Goal: Task Accomplishment & Management: Complete application form

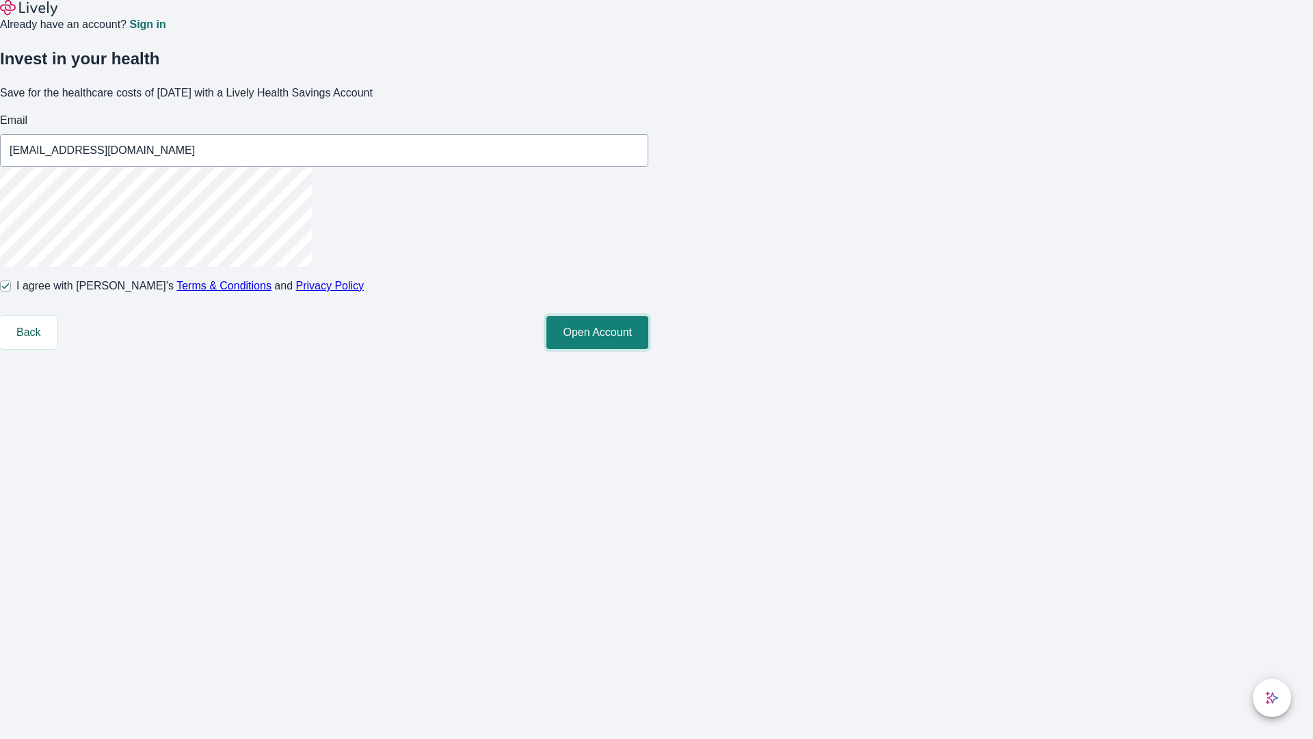
click at [649, 349] on button "Open Account" at bounding box center [598, 332] width 102 height 33
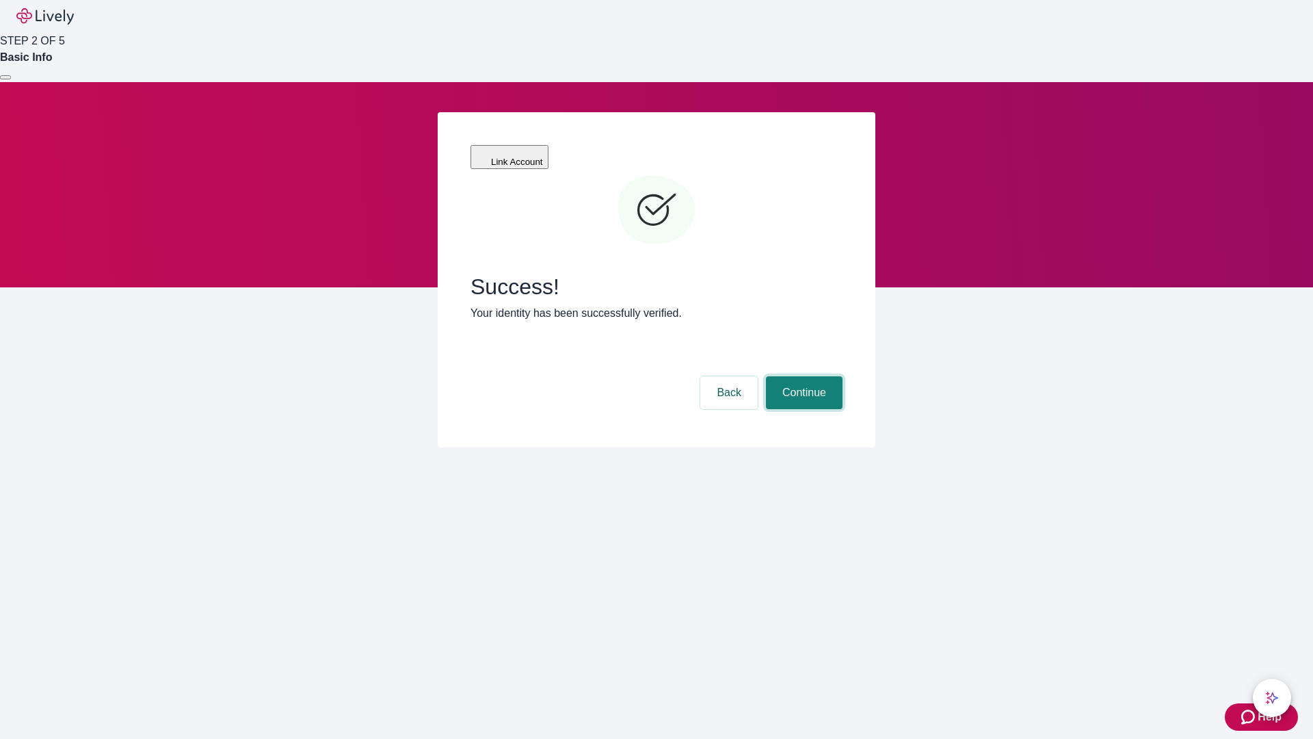
click at [802, 376] on button "Continue" at bounding box center [804, 392] width 77 height 33
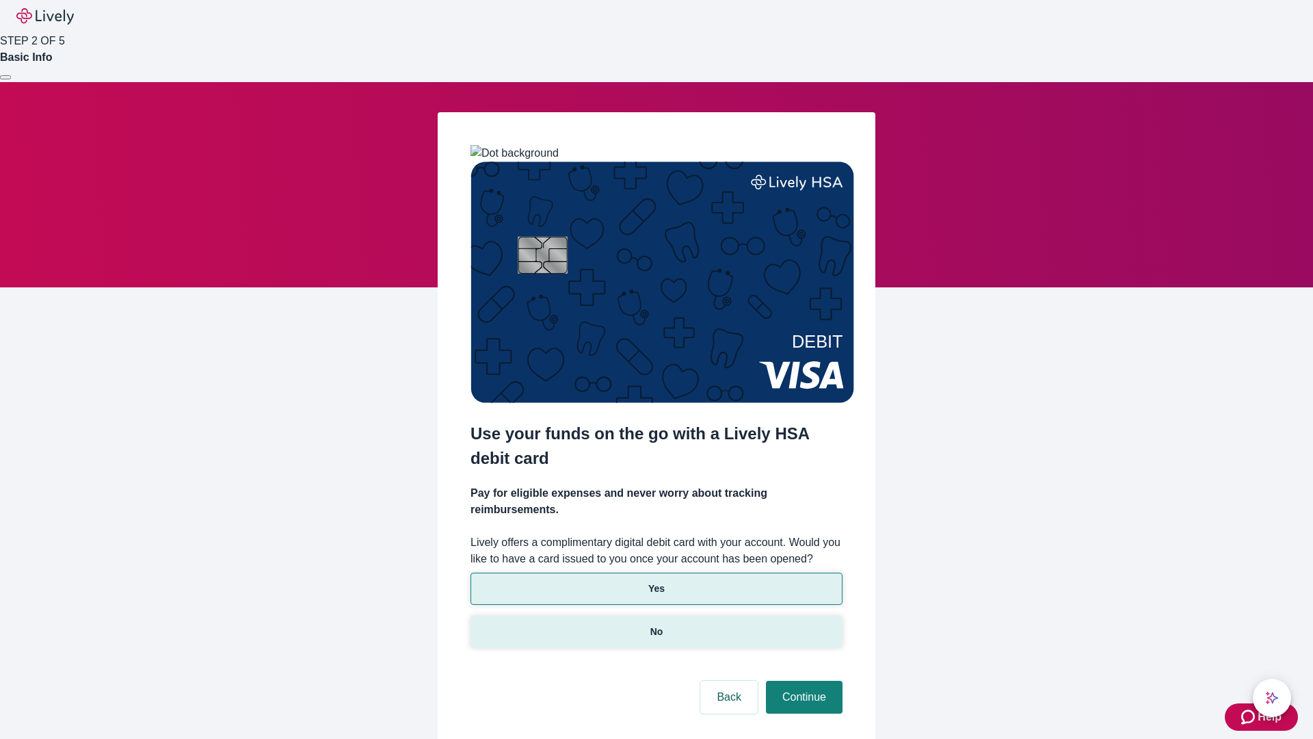
click at [656, 625] on p "No" at bounding box center [657, 632] width 13 height 14
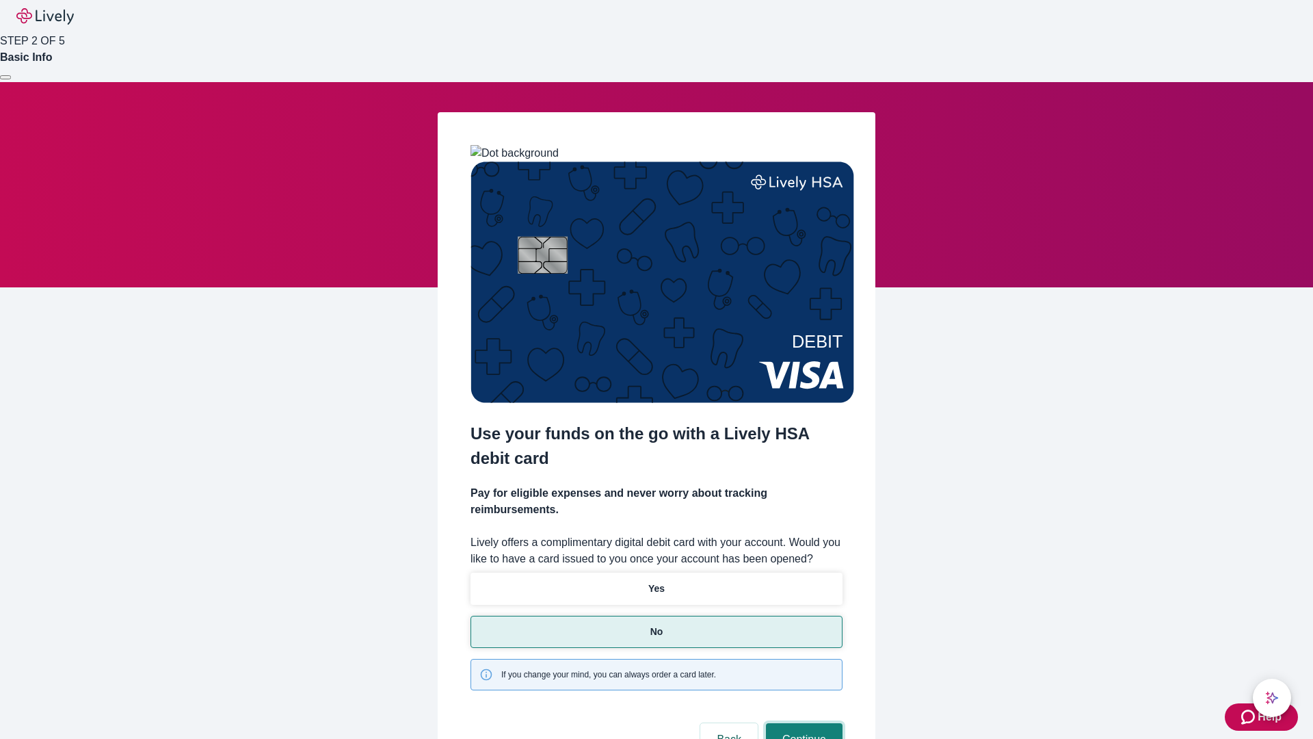
click at [802, 723] on button "Continue" at bounding box center [804, 739] width 77 height 33
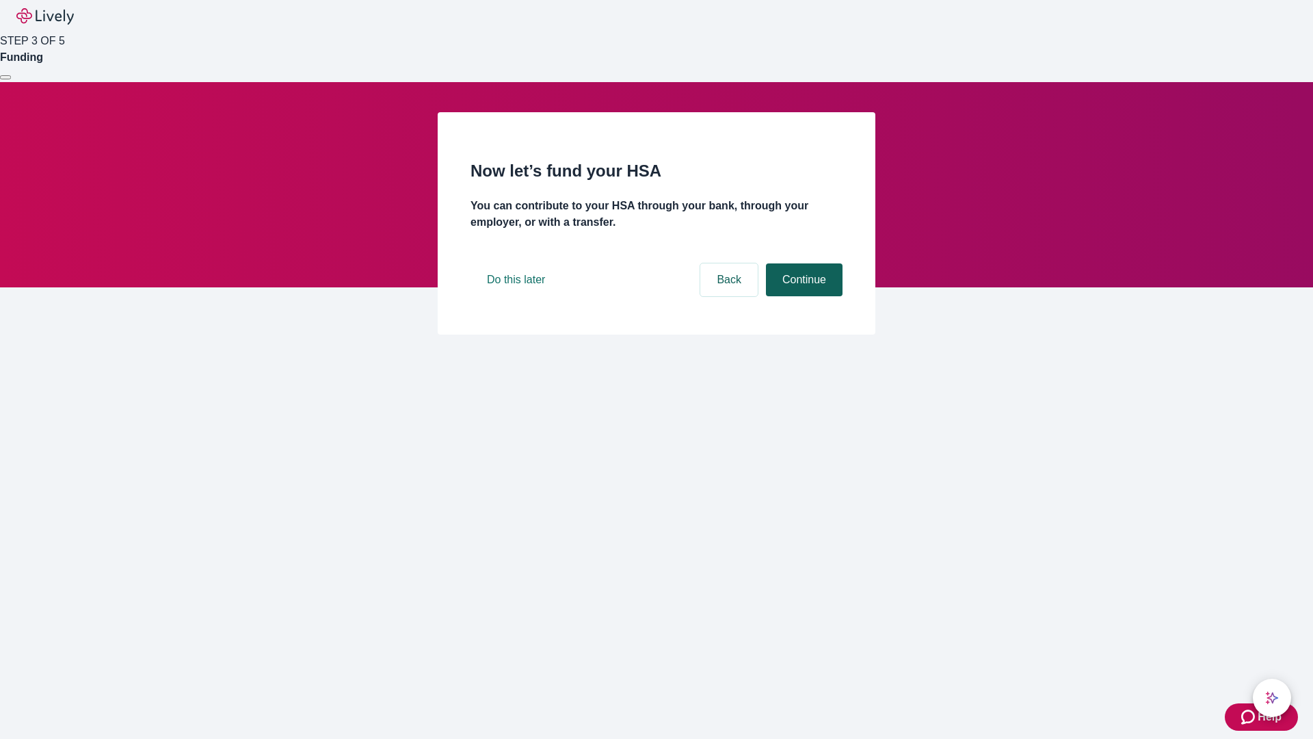
click at [802, 296] on button "Continue" at bounding box center [804, 279] width 77 height 33
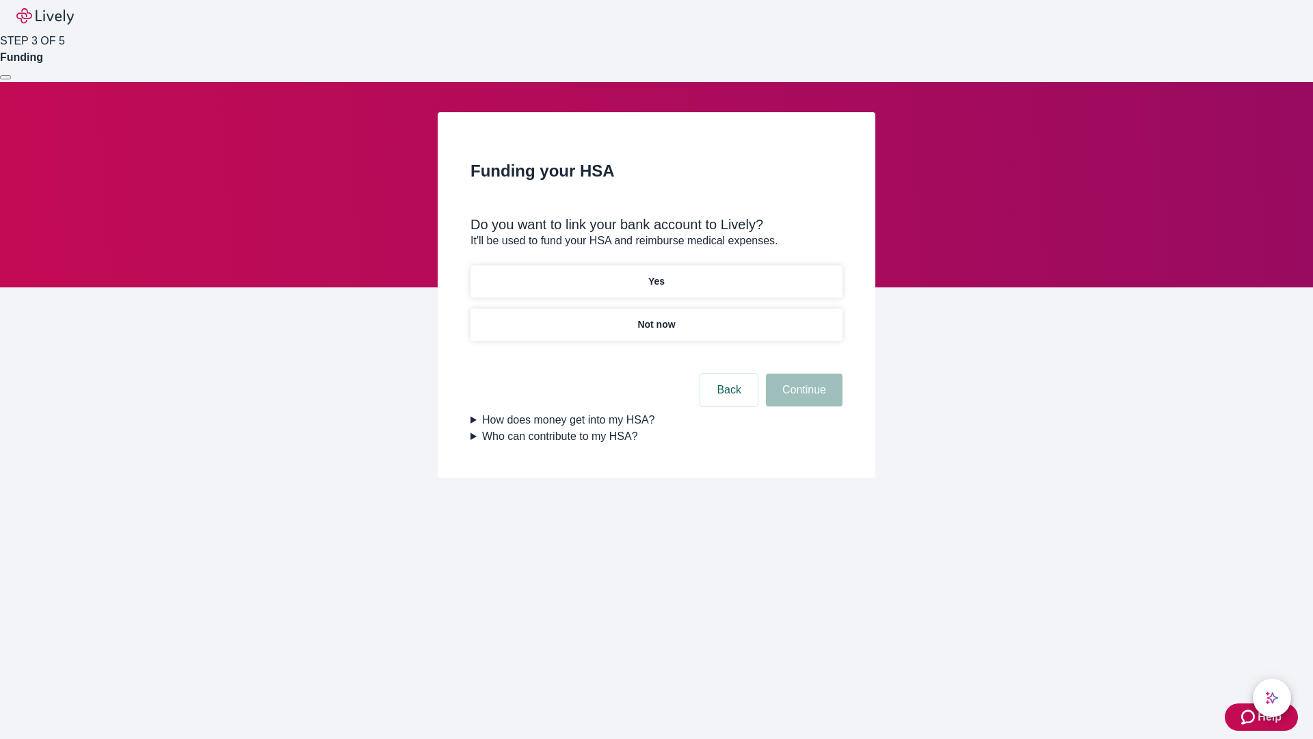
click at [656, 317] on p "Not now" at bounding box center [657, 324] width 38 height 14
click at [802, 398] on button "Continue" at bounding box center [804, 390] width 77 height 33
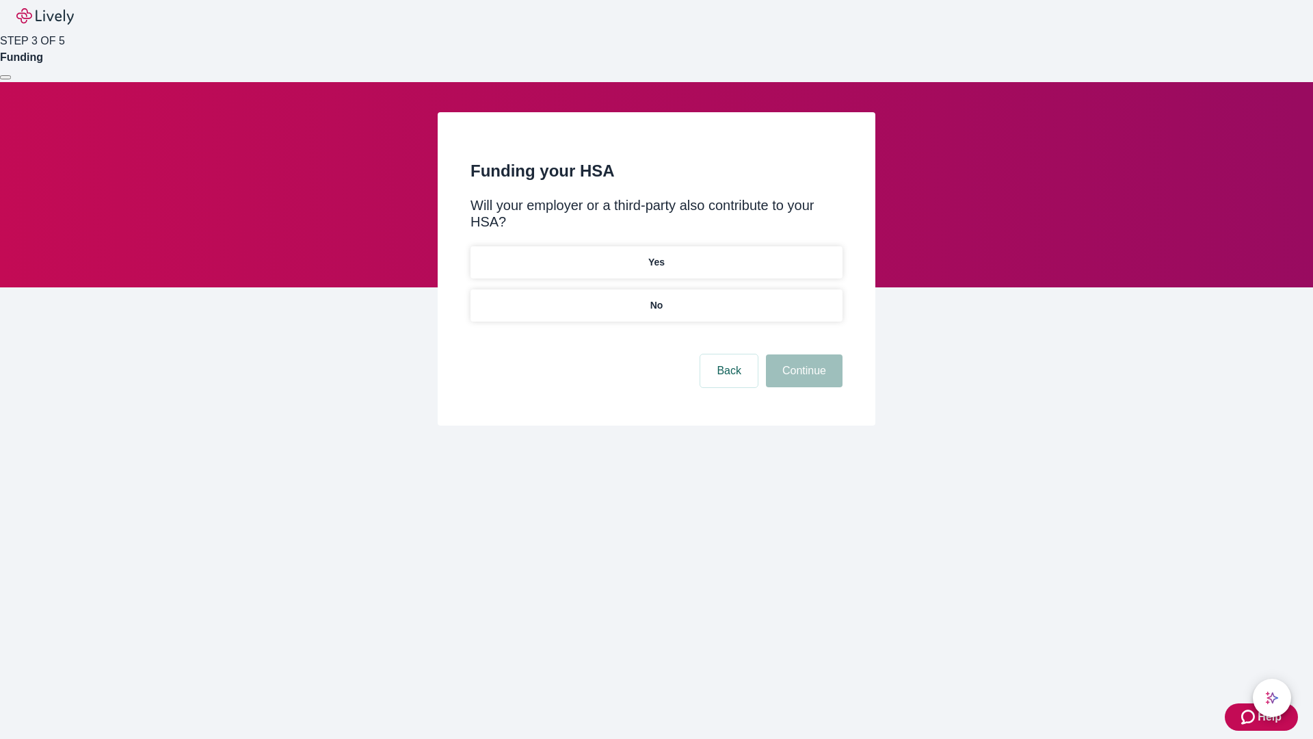
click at [656, 298] on p "No" at bounding box center [657, 305] width 13 height 14
click at [802, 354] on button "Continue" at bounding box center [804, 370] width 77 height 33
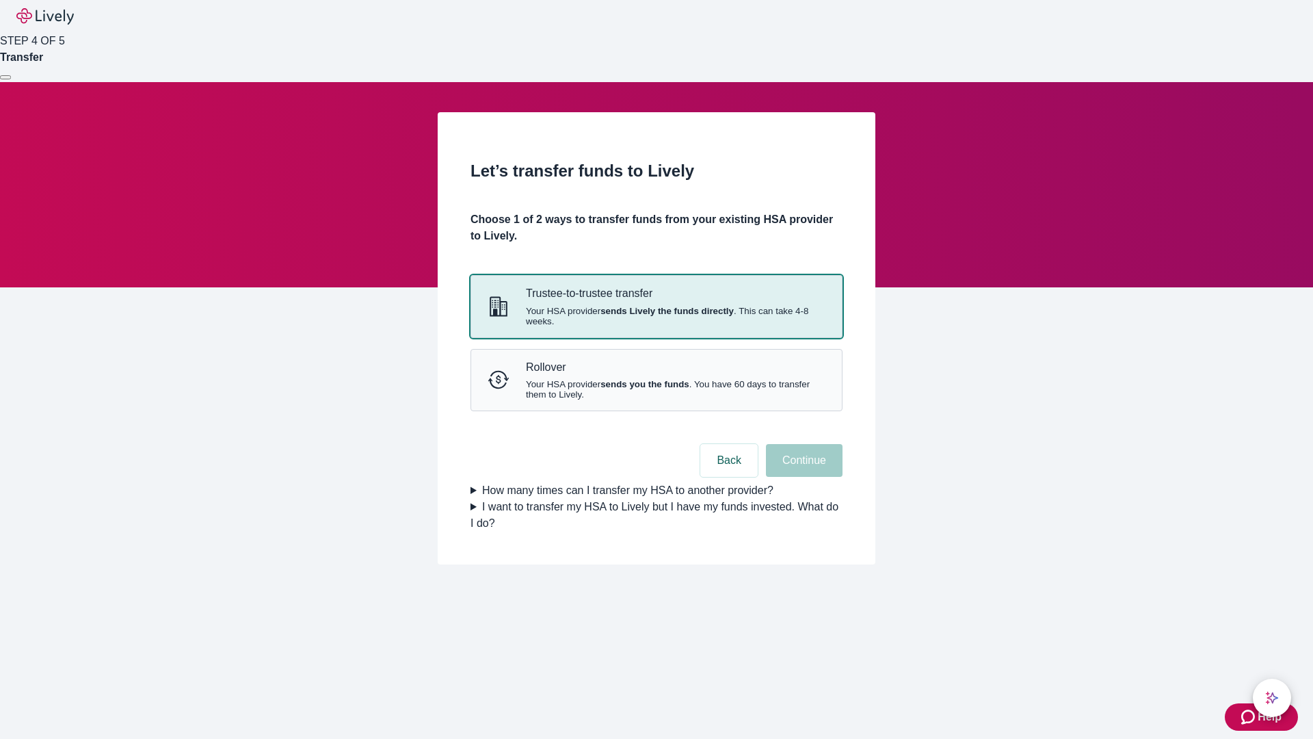
click at [656, 316] on strong "sends Lively the funds directly" at bounding box center [667, 311] width 133 height 10
click at [802, 477] on button "Continue" at bounding box center [804, 460] width 77 height 33
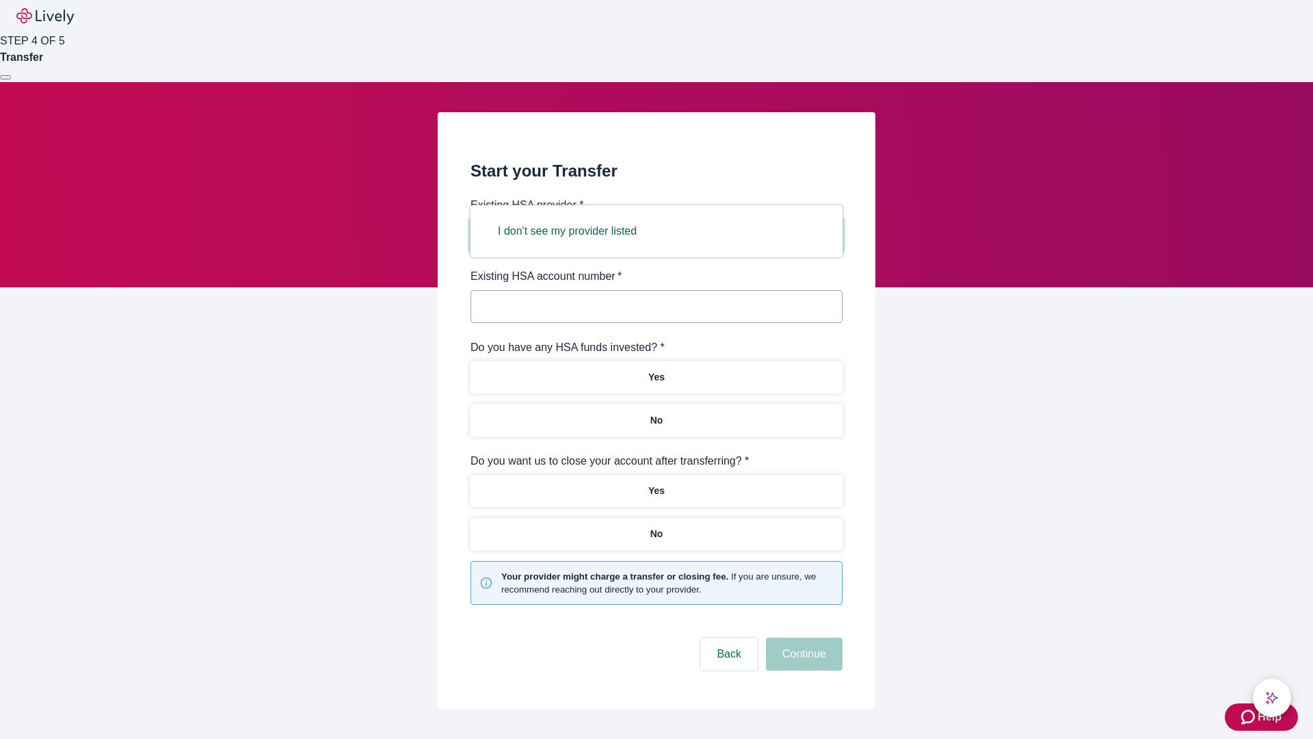
click at [572, 231] on button "I don't see my provider listed" at bounding box center [568, 231] width 172 height 33
type input "Other"
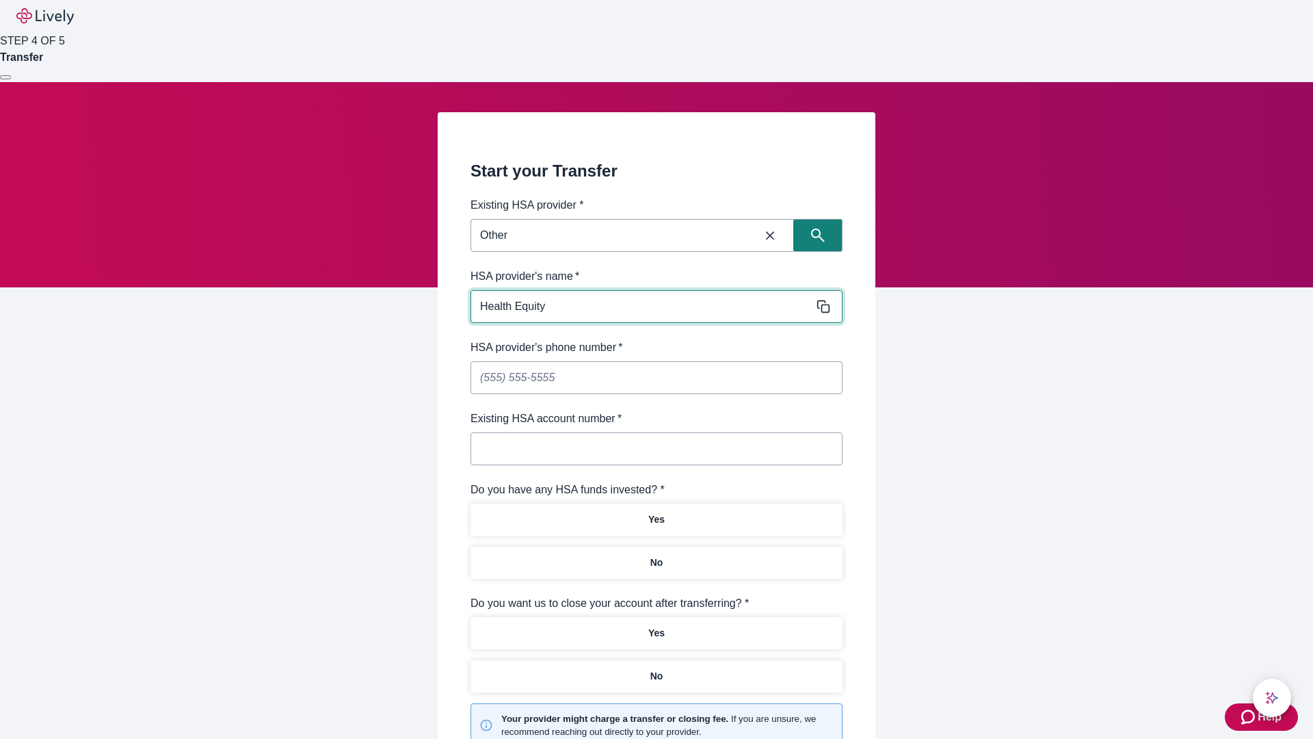
type input "Health Equity"
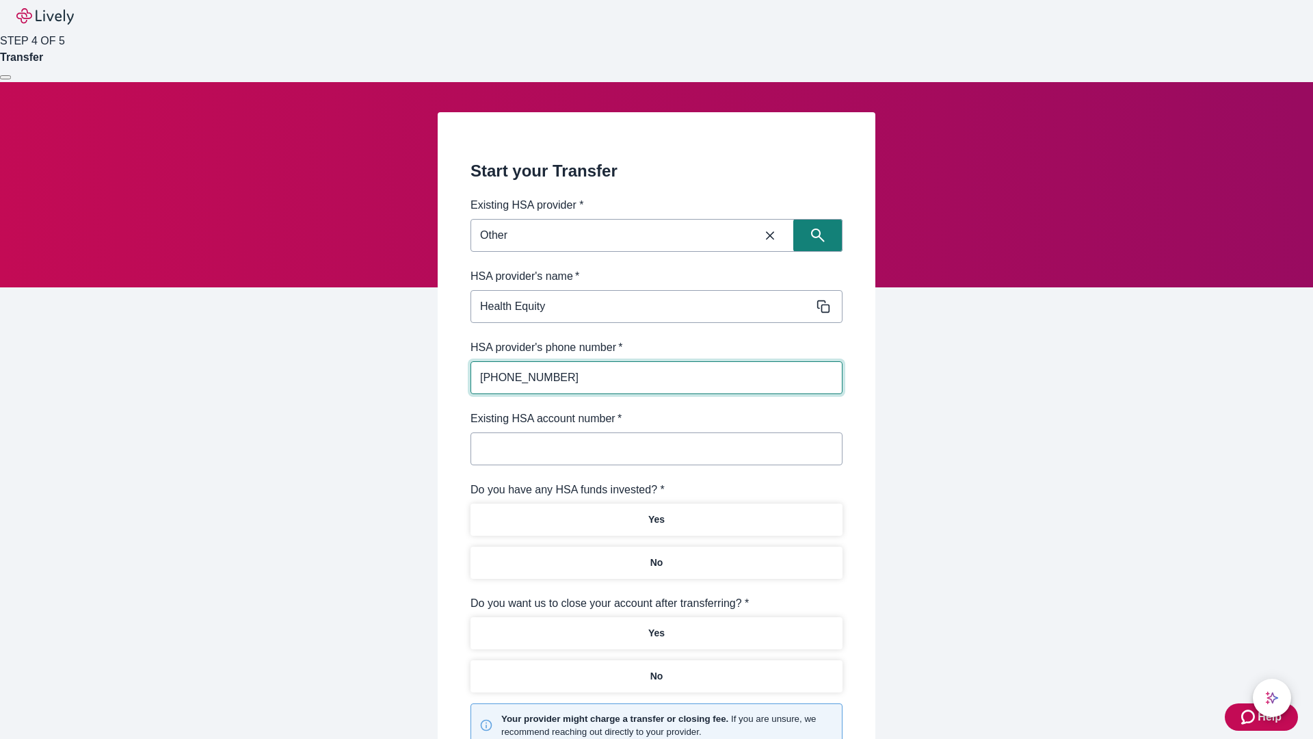
type input "(434) 343-4344"
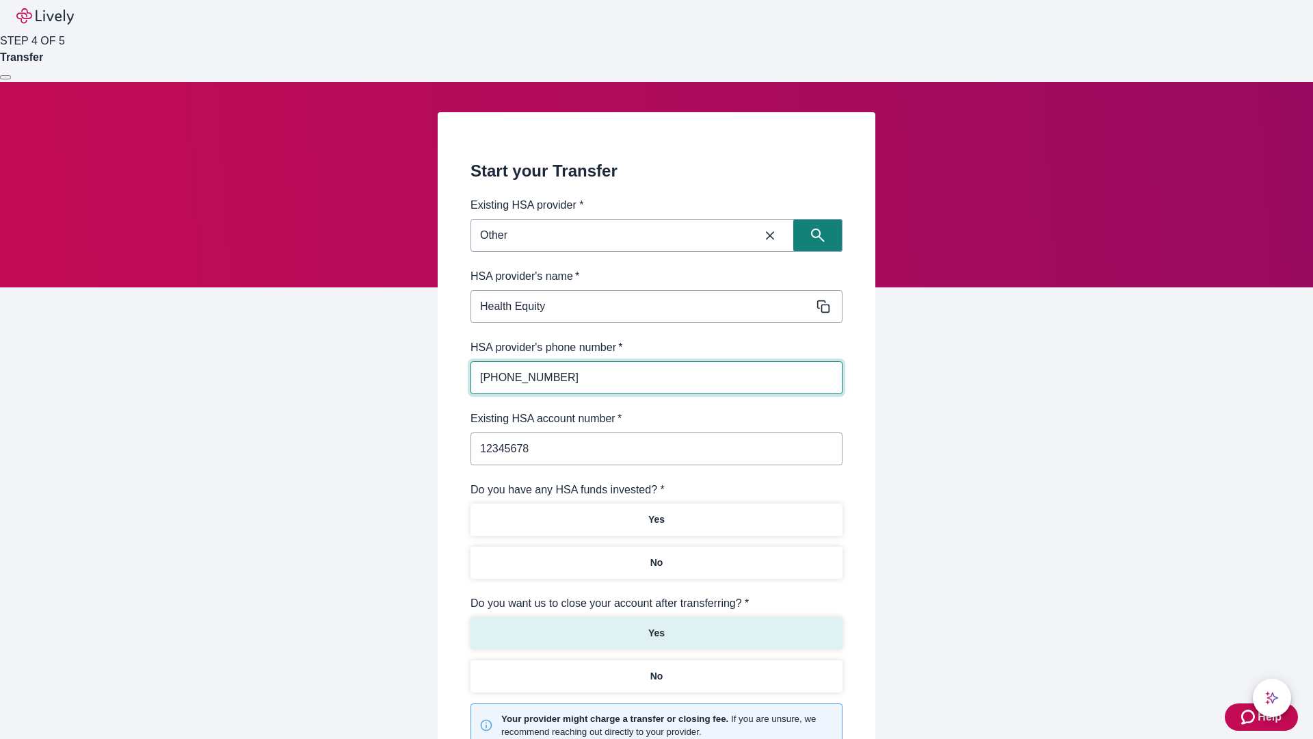
type input "12345678"
click at [656, 555] on p "No" at bounding box center [657, 562] width 13 height 14
click at [656, 626] on p "Yes" at bounding box center [657, 633] width 16 height 14
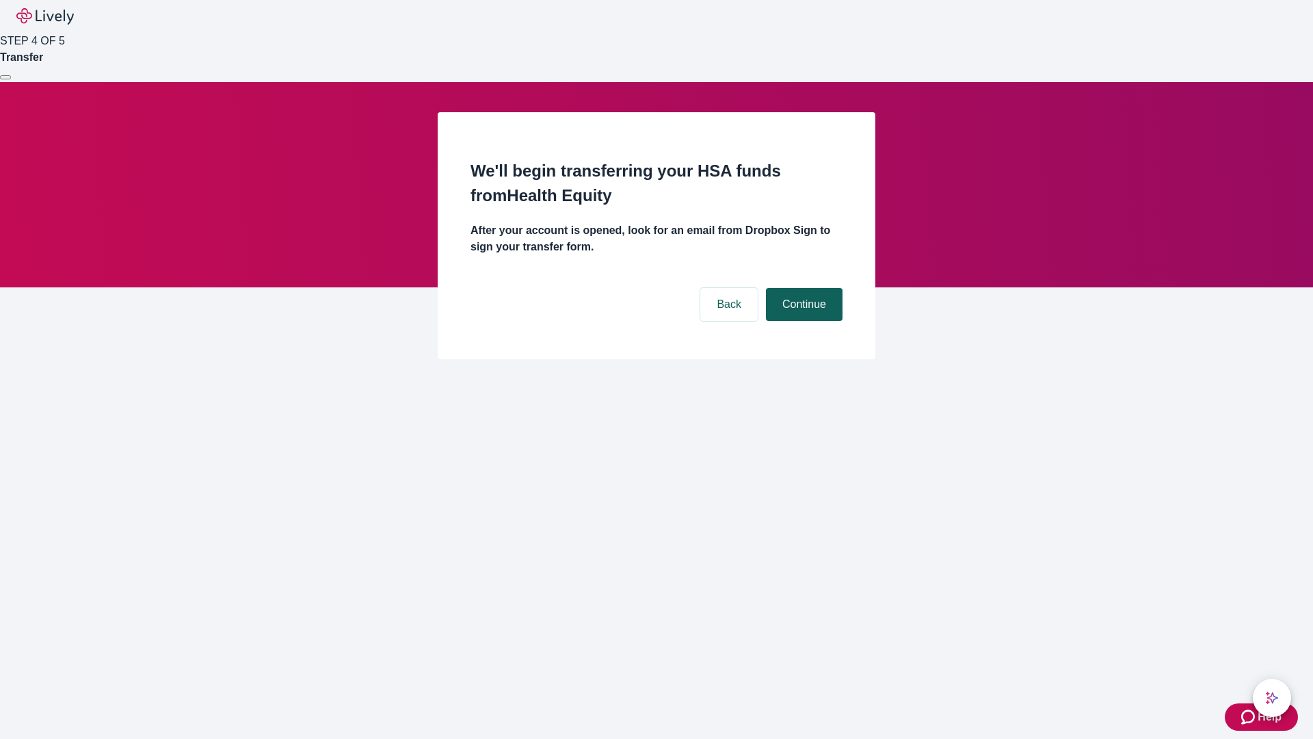
click at [802, 288] on button "Continue" at bounding box center [804, 304] width 77 height 33
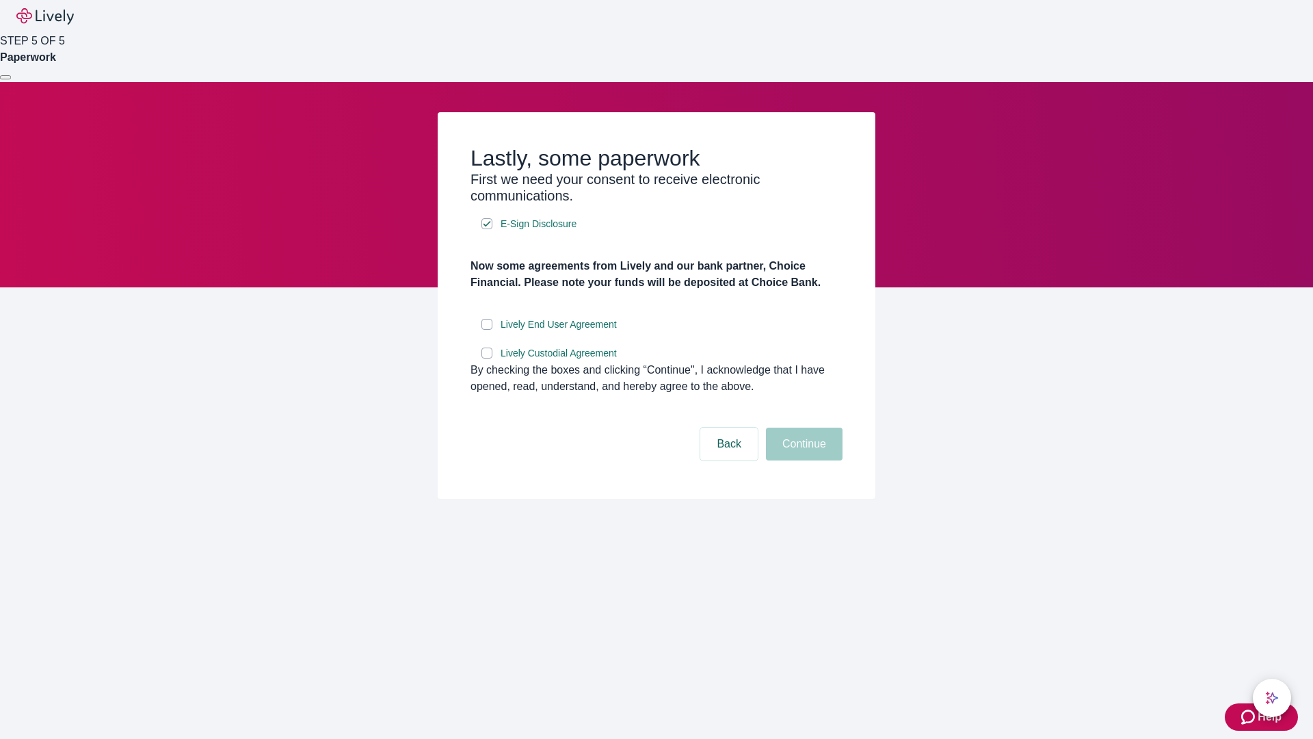
click at [487, 330] on input "Lively End User Agreement" at bounding box center [487, 324] width 11 height 11
checkbox input "true"
click at [487, 358] on input "Lively Custodial Agreement" at bounding box center [487, 353] width 11 height 11
checkbox input "true"
click at [802, 460] on button "Continue" at bounding box center [804, 444] width 77 height 33
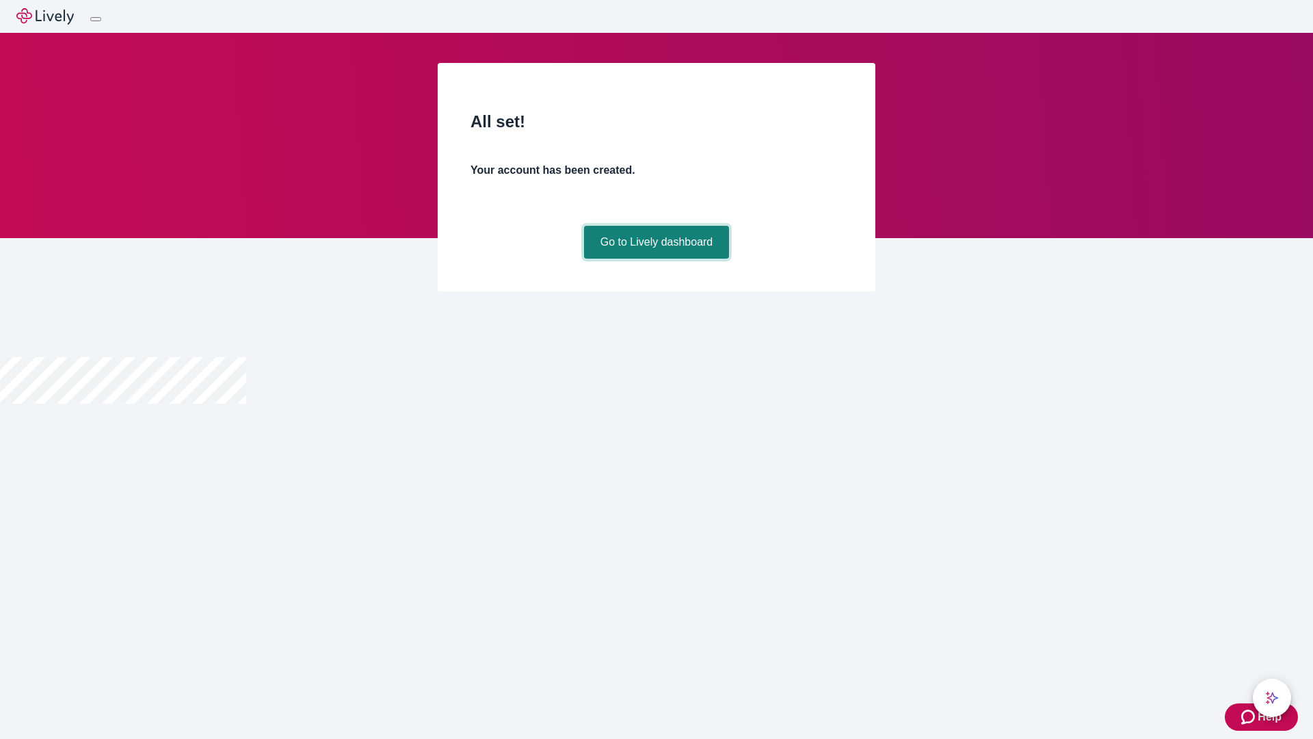
click at [656, 259] on link "Go to Lively dashboard" at bounding box center [657, 242] width 146 height 33
